Goal: Task Accomplishment & Management: Complete application form

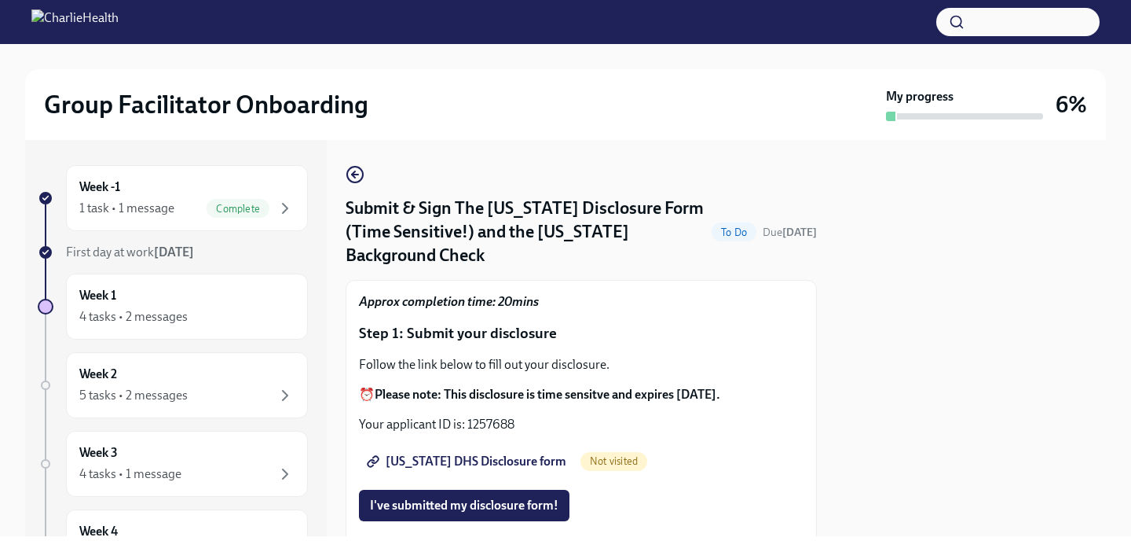
click at [572, 148] on div "Submit & Sign The [US_STATE] Disclosure Form (Time Sensitive!) and the [US_STAT…" at bounding box center [581, 338] width 471 height 396
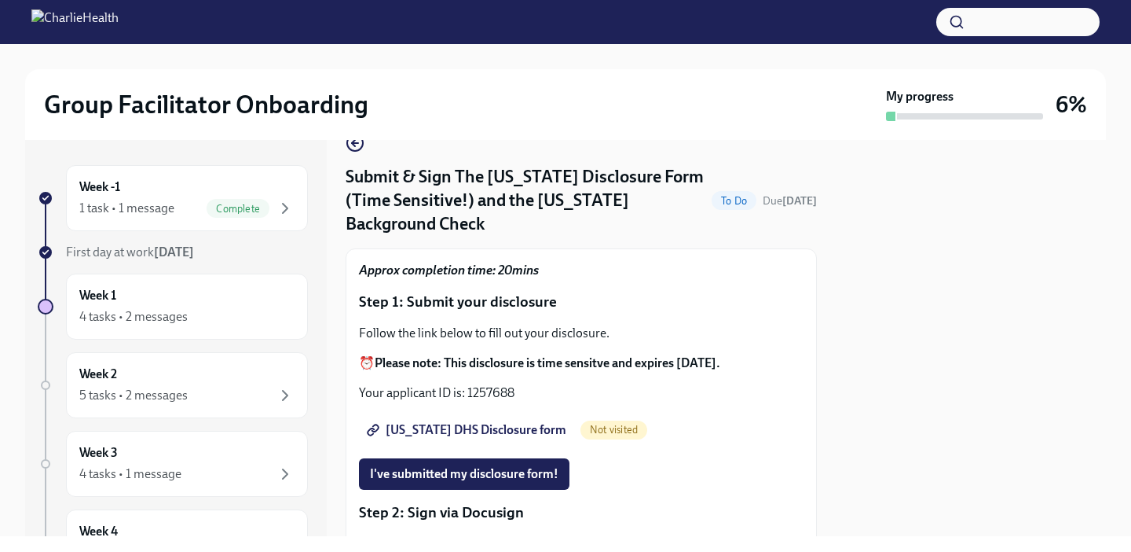
scroll to position [63, 0]
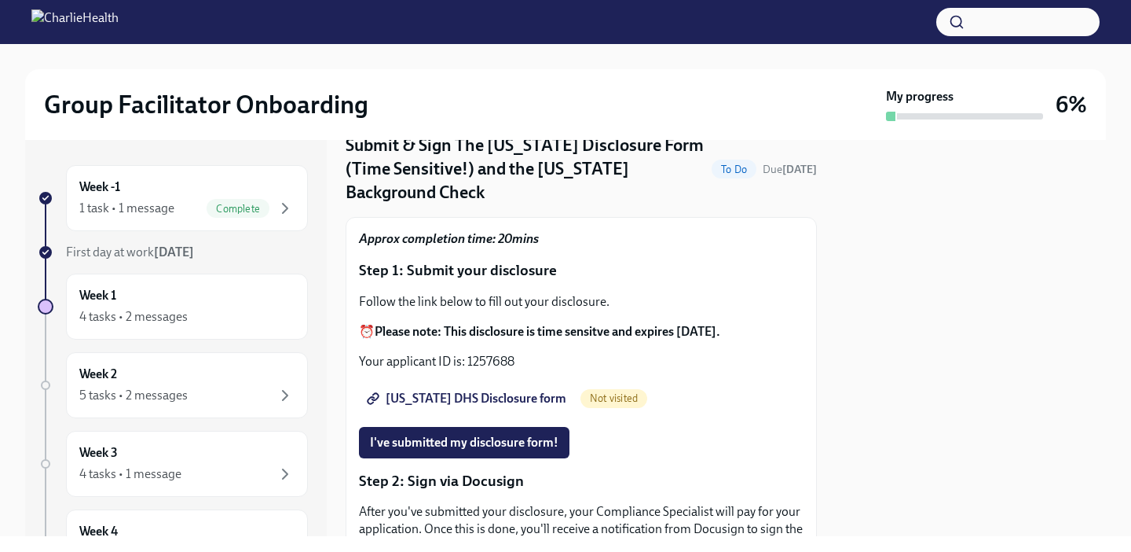
click at [424, 390] on span "[US_STATE] DHS Disclosure form" at bounding box center [468, 398] width 196 height 16
drag, startPoint x: 515, startPoint y: 332, endPoint x: 467, endPoint y: 339, distance: 47.6
click at [467, 353] on p "Your applicant ID is: 1257688" at bounding box center [581, 361] width 445 height 17
copy p "1257688"
click at [608, 260] on p "Step 1: Submit your disclosure" at bounding box center [581, 270] width 445 height 20
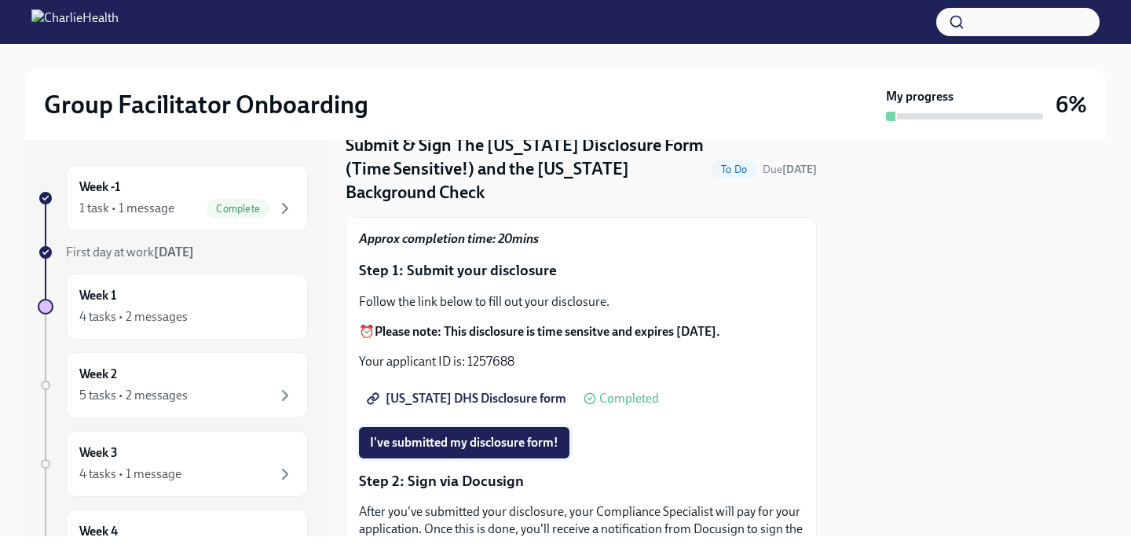
click at [420, 434] on span "I've submitted my disclosure form!" at bounding box center [464, 442] width 189 height 16
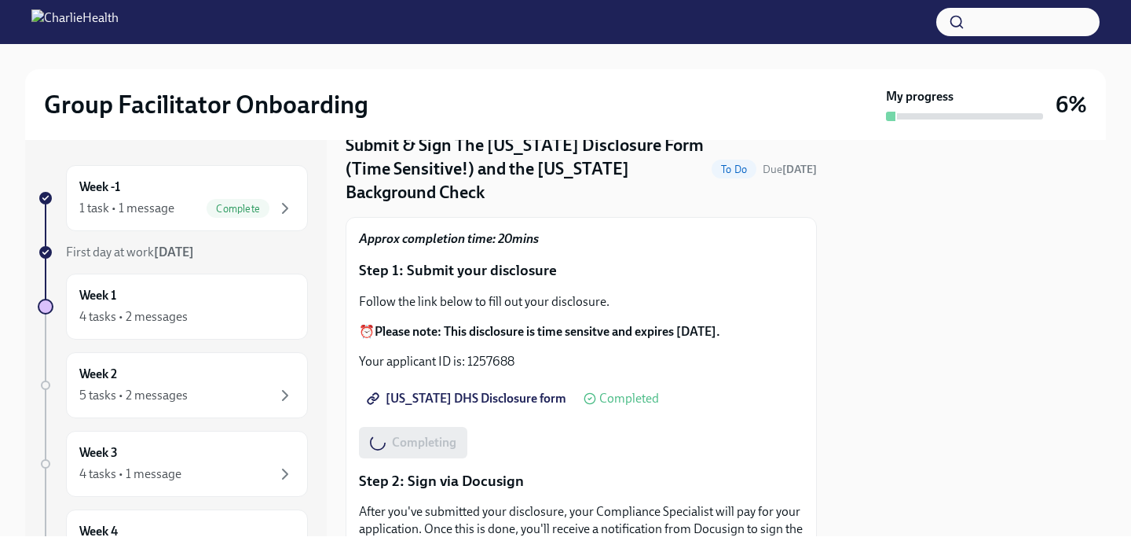
click at [427, 390] on span "[US_STATE] DHS Disclosure form" at bounding box center [468, 398] width 196 height 16
click at [461, 427] on div "I've submitted my disclosure form! Completed" at bounding box center [505, 442] width 292 height 31
click at [567, 427] on div "I've submitted my disclosure form! Completed" at bounding box center [505, 442] width 292 height 31
click at [590, 324] on strong "Please note: This disclosure is time sensitve and expires [DATE]." at bounding box center [548, 331] width 346 height 15
click at [521, 324] on strong "Please note: This disclosure is time sensitve and expires [DATE]." at bounding box center [548, 331] width 346 height 15
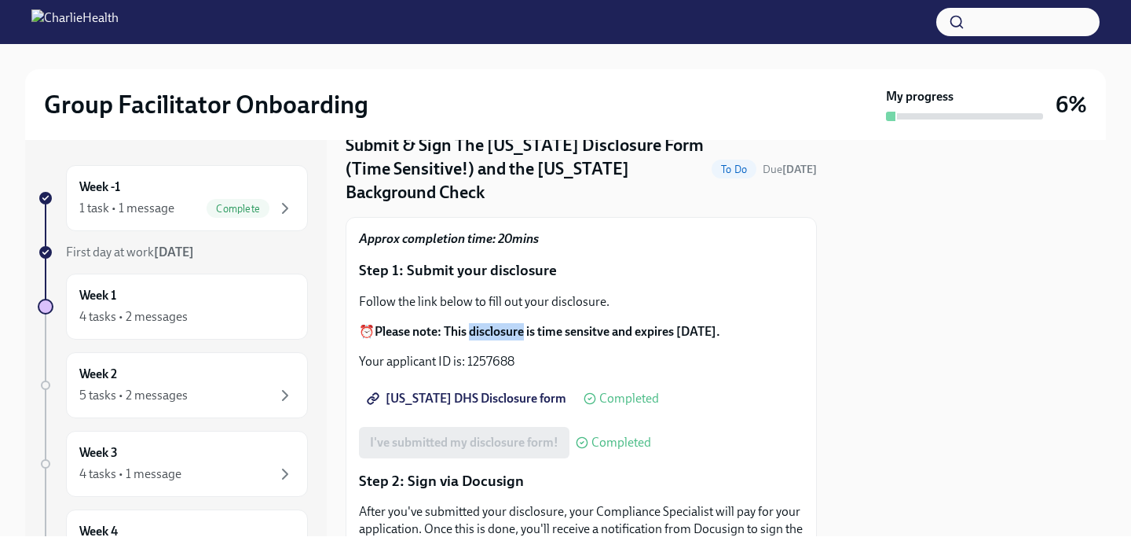
click at [521, 324] on strong "Please note: This disclosure is time sensitve and expires [DATE]." at bounding box center [548, 331] width 346 height 15
click at [868, 216] on div at bounding box center [971, 338] width 270 height 396
click at [848, 263] on div at bounding box center [971, 338] width 270 height 396
click at [461, 427] on div "I've submitted my disclosure form! Completed" at bounding box center [505, 442] width 292 height 31
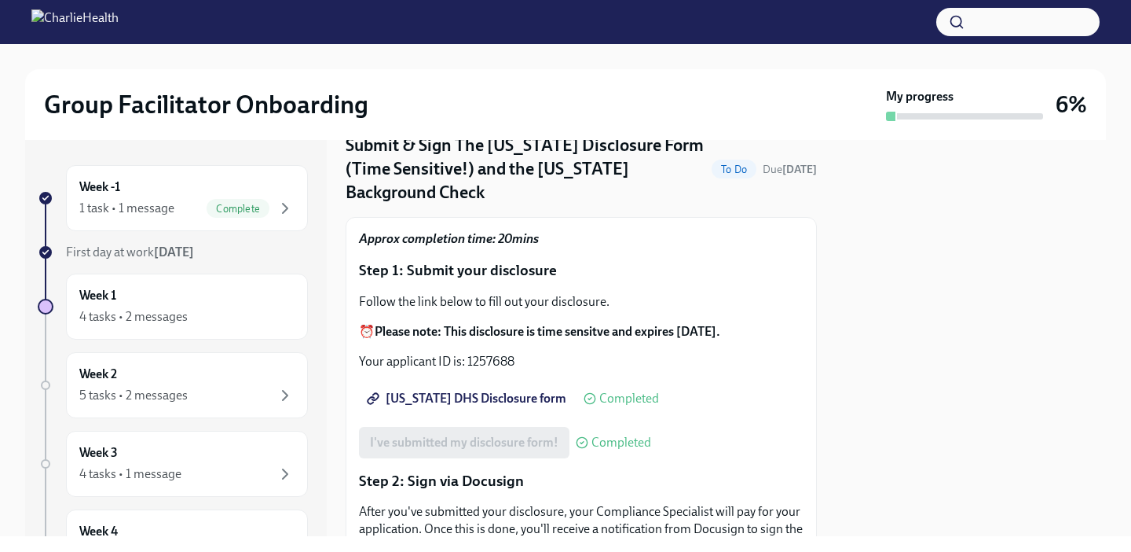
click at [453, 427] on div "I've submitted my disclosure form! Completed" at bounding box center [505, 442] width 292 height 31
click at [190, 217] on div "1 task • 1 message Complete" at bounding box center [186, 208] width 215 height 19
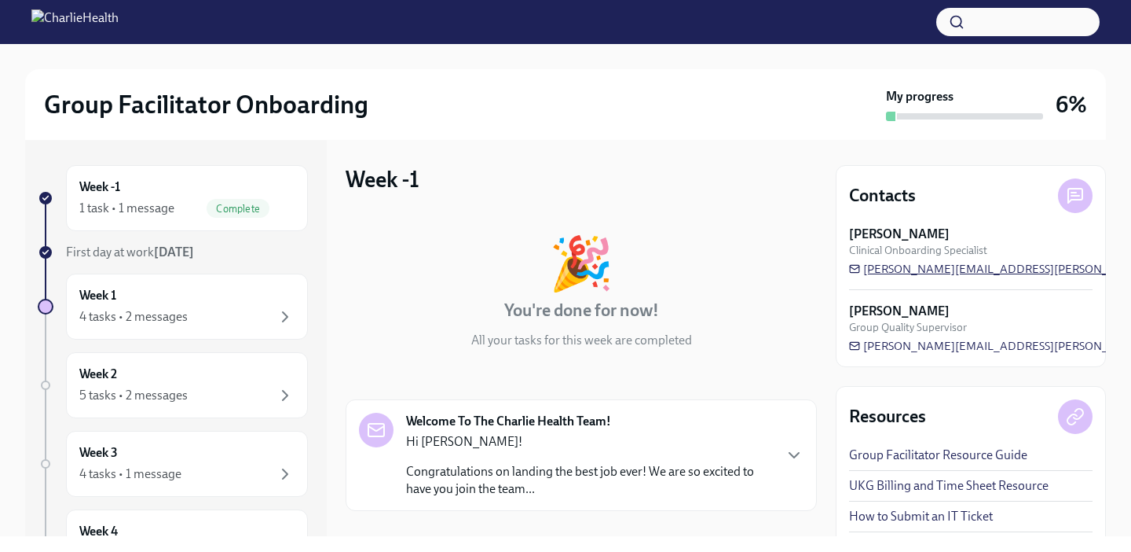
click at [969, 264] on span "[PERSON_NAME][EMAIL_ADDRESS][PERSON_NAME][DOMAIN_NAME]" at bounding box center [1045, 269] width 392 height 16
click at [192, 308] on div "4 tasks • 2 messages" at bounding box center [186, 316] width 215 height 19
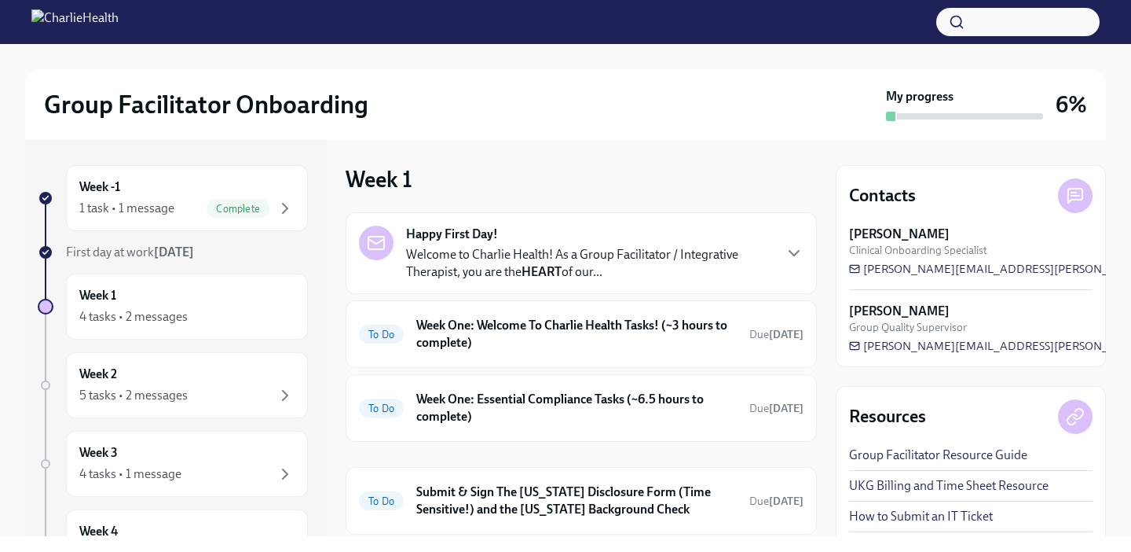
click at [720, 134] on div "Group Facilitator Onboarding My progress 6%" at bounding box center [565, 104] width 1081 height 71
click at [549, 497] on h6 "Submit & Sign The [US_STATE] Disclosure Form (Time Sensitive!) and the [US_STAT…" at bounding box center [576, 500] width 321 height 35
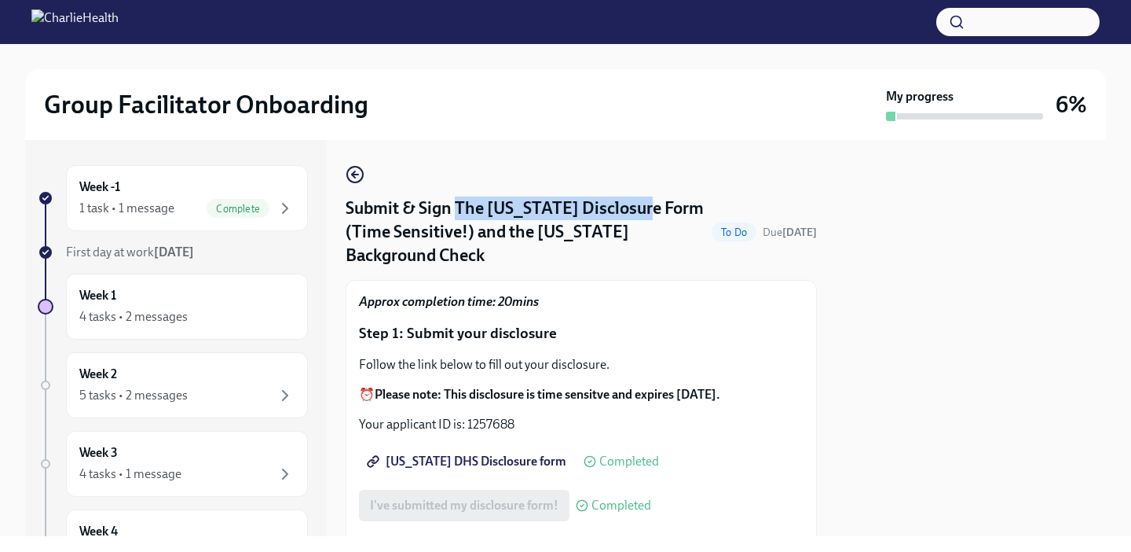
drag, startPoint x: 458, startPoint y: 208, endPoint x: 647, endPoint y: 212, distance: 188.6
click at [647, 212] on h4 "Submit & Sign The [US_STATE] Disclosure Form (Time Sensitive!) and the [US_STAT…" at bounding box center [526, 231] width 360 height 71
copy h4 "The [US_STATE] Disclosure Form"
click at [646, 117] on div "Group Facilitator Onboarding" at bounding box center [462, 104] width 836 height 31
click at [911, 316] on div at bounding box center [971, 338] width 270 height 396
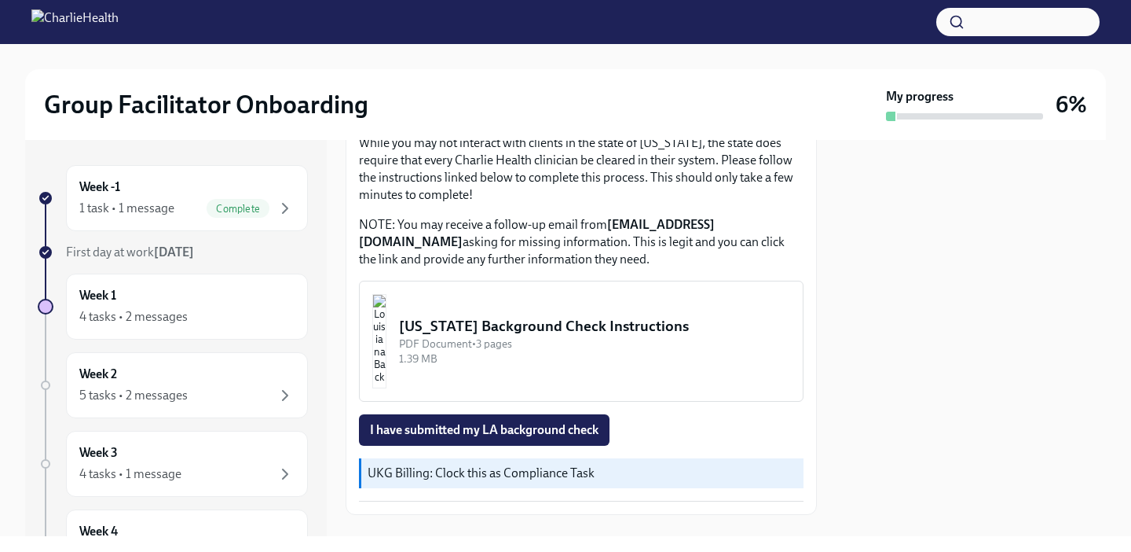
scroll to position [596, 0]
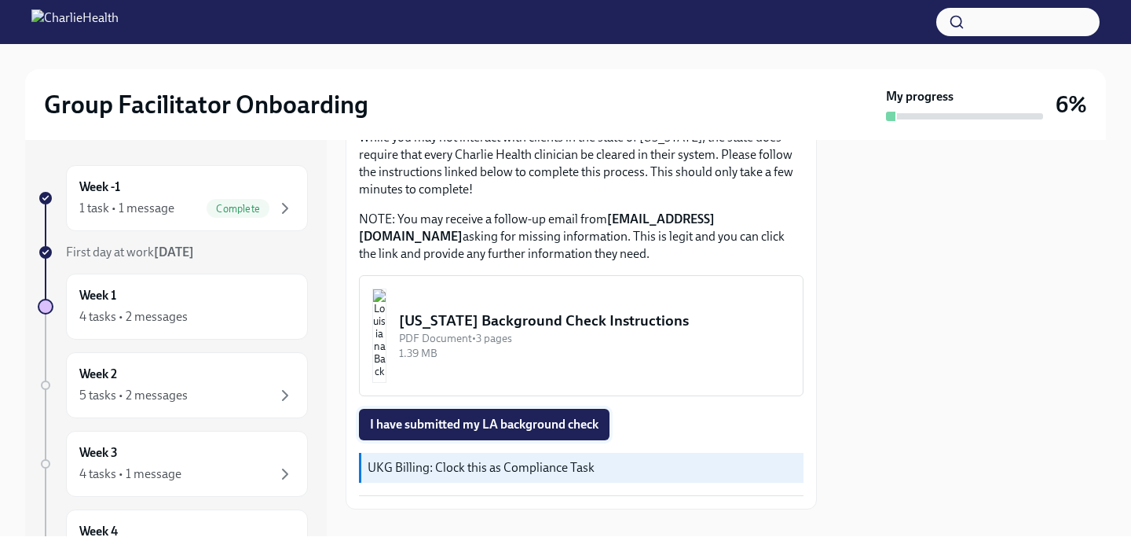
click at [528, 416] on span "I have submitted my LA background check" at bounding box center [484, 424] width 229 height 16
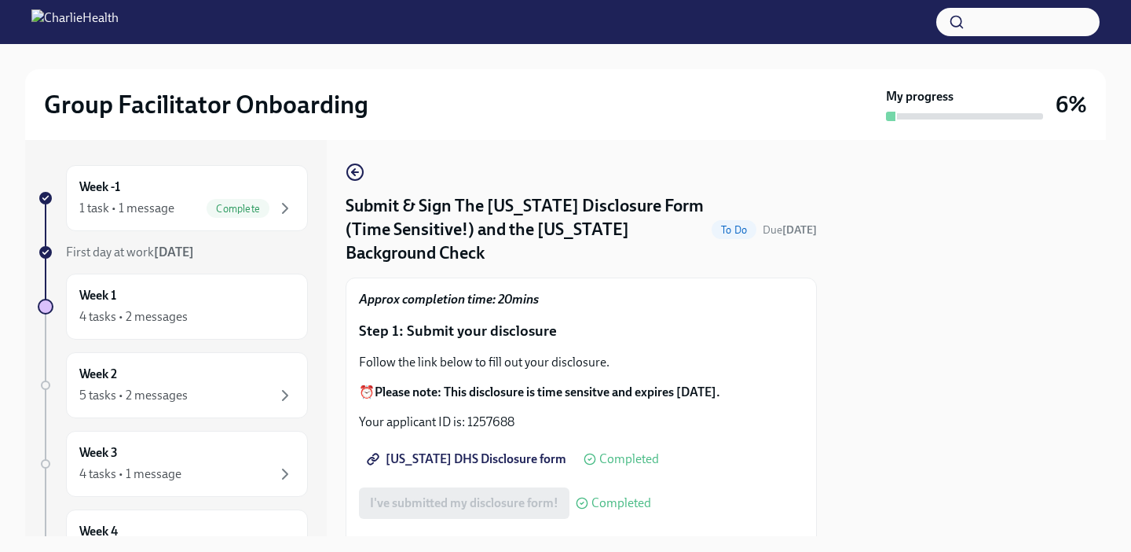
scroll to position [0, 0]
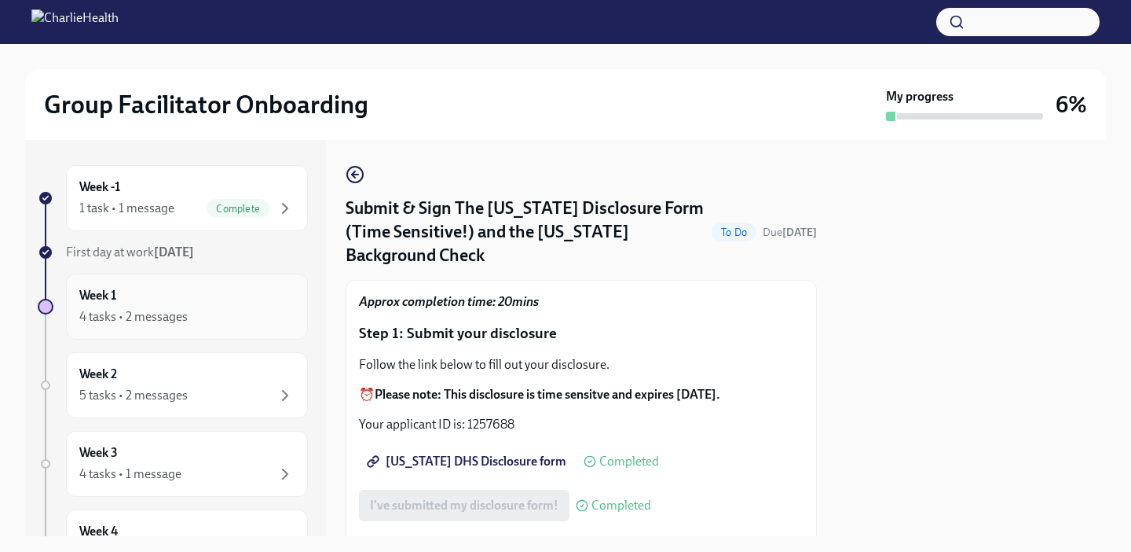
click at [203, 315] on div "4 tasks • 2 messages" at bounding box center [186, 316] width 215 height 19
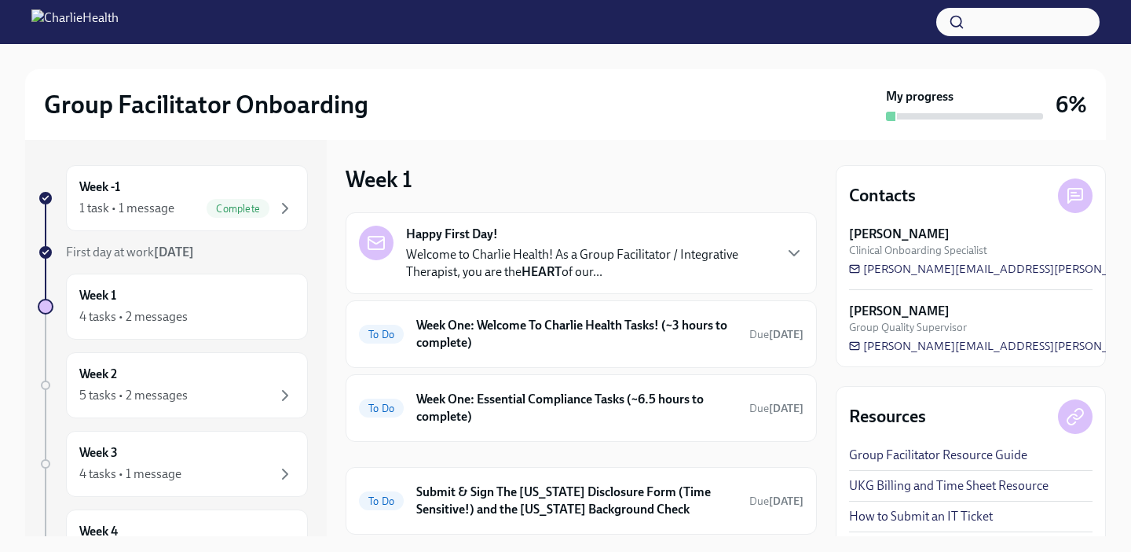
click at [656, 108] on div "Group Facilitator Onboarding" at bounding box center [462, 104] width 836 height 31
click at [577, 323] on h6 "Week One: Welcome To Charlie Health Tasks! (~3 hours to complete)" at bounding box center [576, 334] width 321 height 35
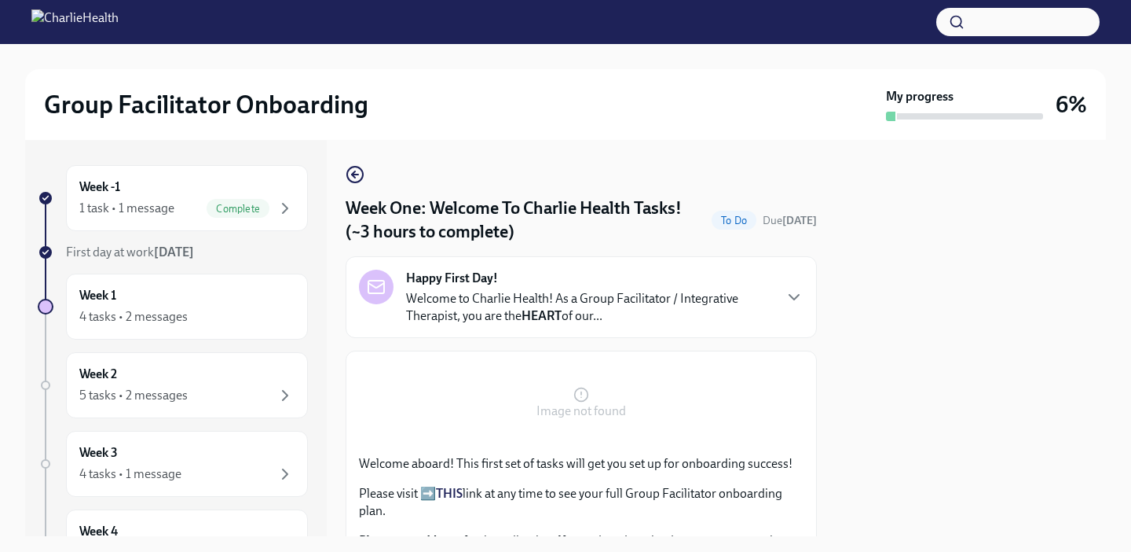
click at [949, 397] on div at bounding box center [971, 338] width 270 height 396
click at [761, 391] on button "Zoom image" at bounding box center [581, 403] width 445 height 79
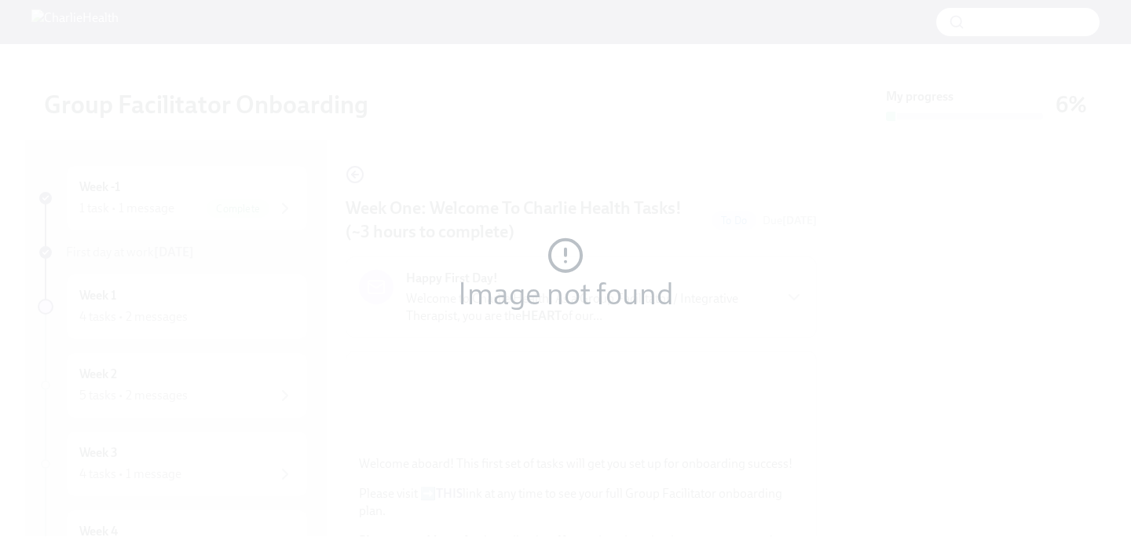
click at [761, 391] on button "Unzoom image" at bounding box center [565, 276] width 1131 height 552
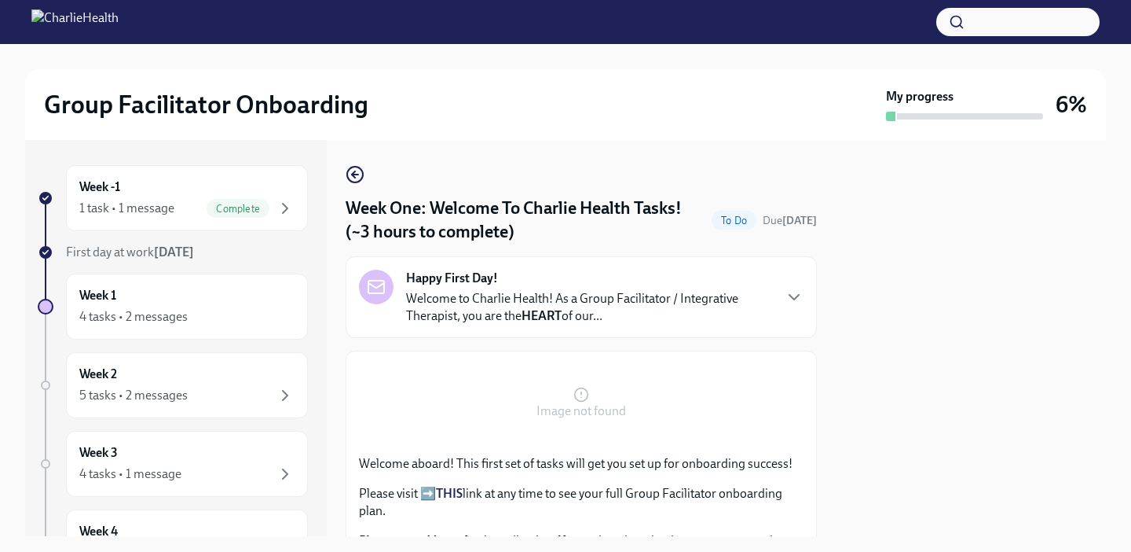
click at [702, 472] on div "Welcome aboard! This first set of tasks will get you set up for onboarding succ…" at bounding box center [581, 528] width 445 height 146
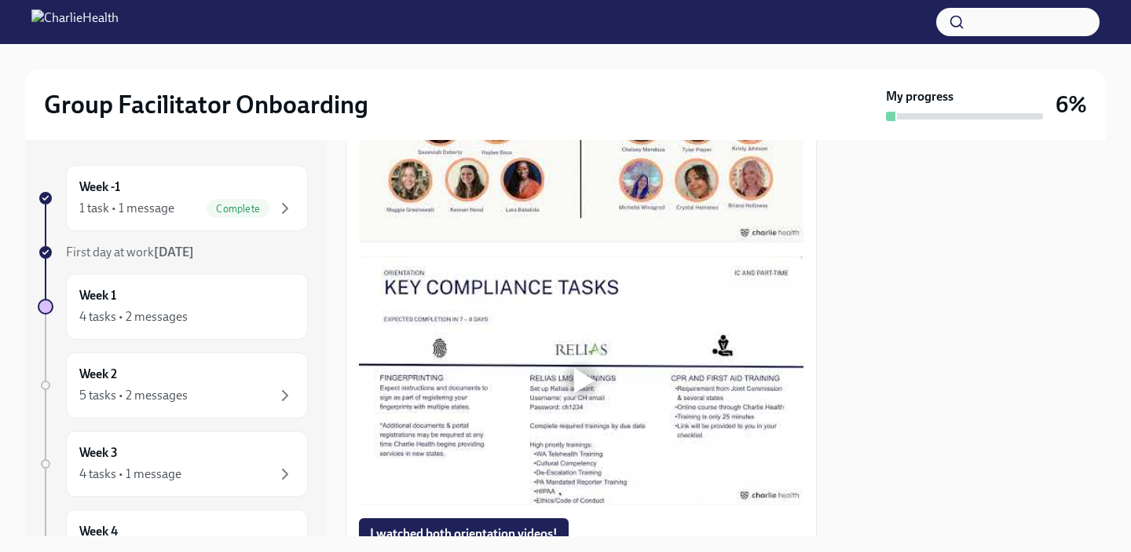
scroll to position [786, 0]
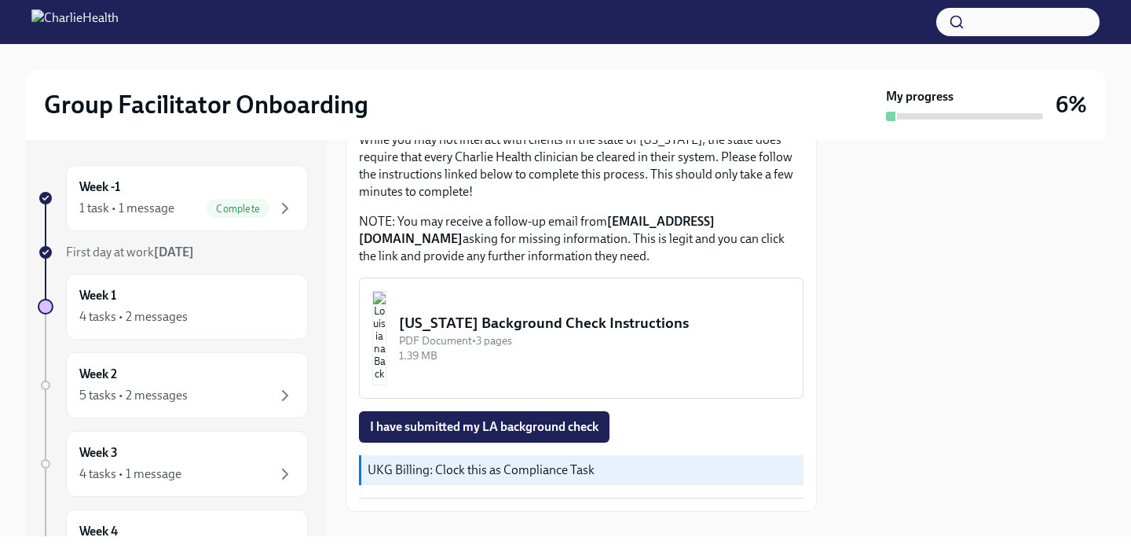
scroll to position [596, 0]
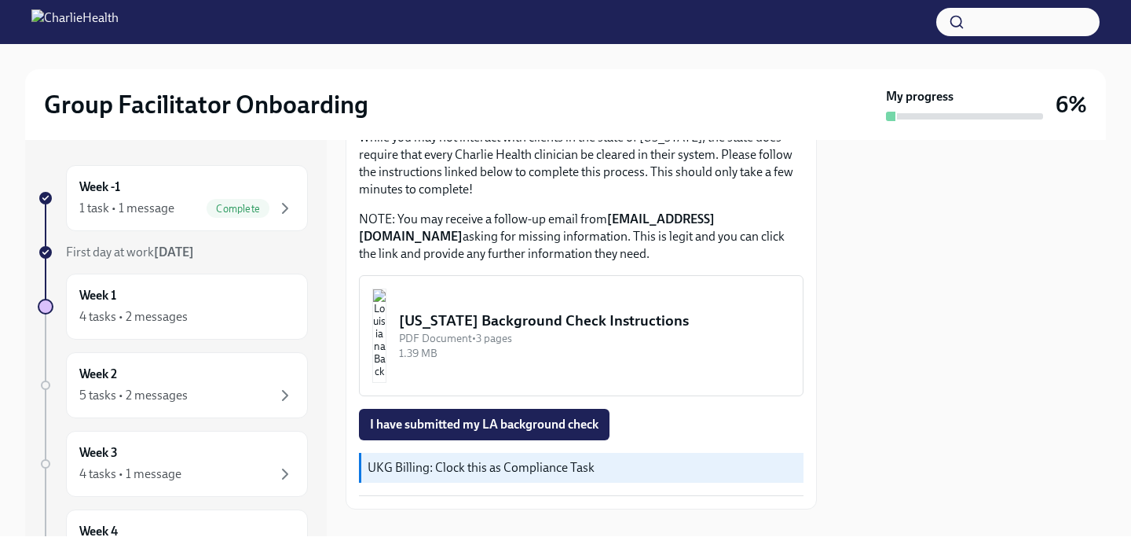
click at [471, 310] on div "[US_STATE] Background Check Instructions" at bounding box center [594, 320] width 391 height 20
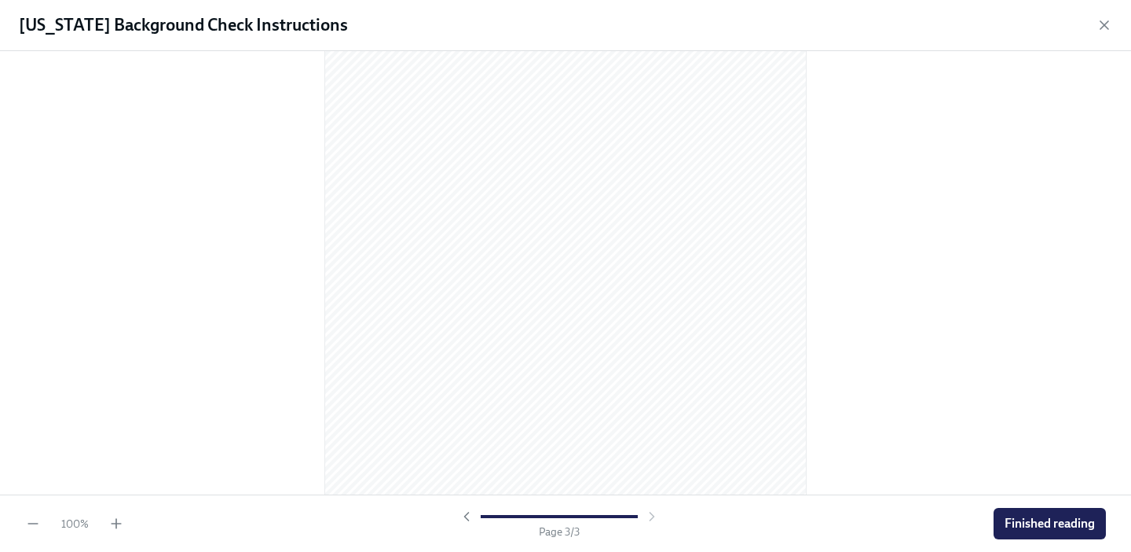
scroll to position [1479, 0]
